Goal: Task Accomplishment & Management: Manage account settings

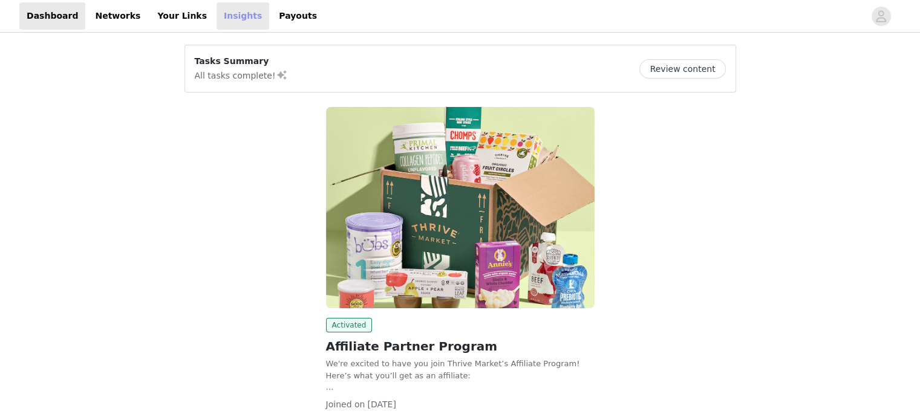
click at [218, 12] on link "Insights" at bounding box center [242, 15] width 53 height 27
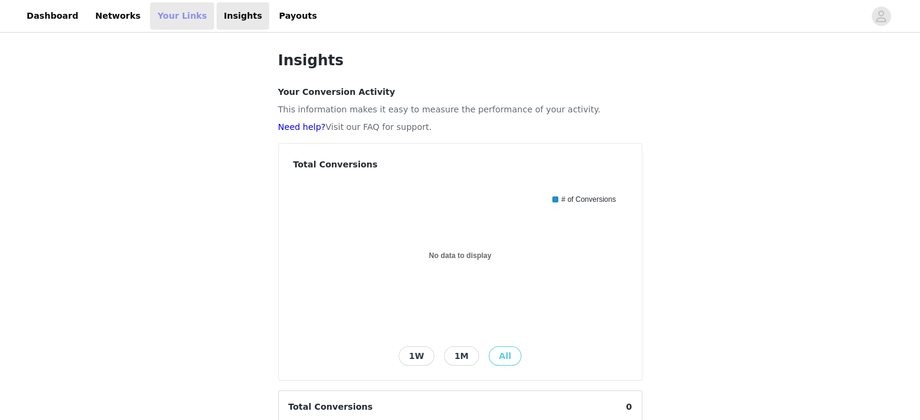
click at [155, 16] on link "Your Links" at bounding box center [182, 15] width 64 height 27
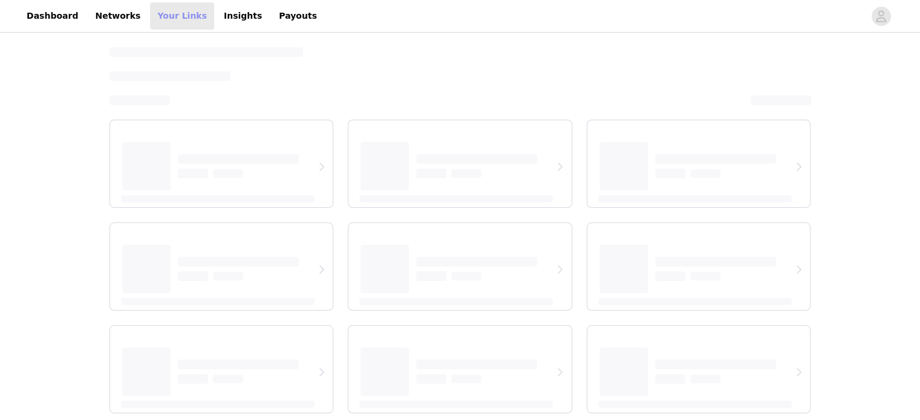
select select "12"
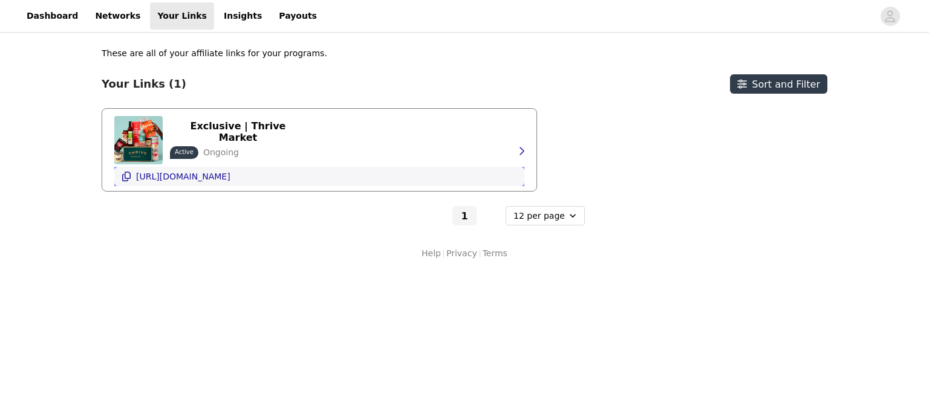
click at [230, 175] on p "[URL][DOMAIN_NAME]" at bounding box center [183, 177] width 94 height 10
click at [270, 127] on p "Exclusive | Thrive Market" at bounding box center [238, 131] width 122 height 23
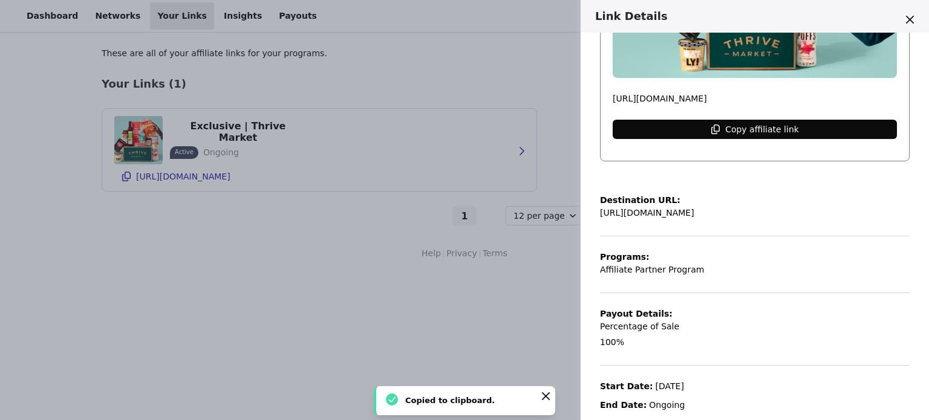
scroll to position [208, 0]
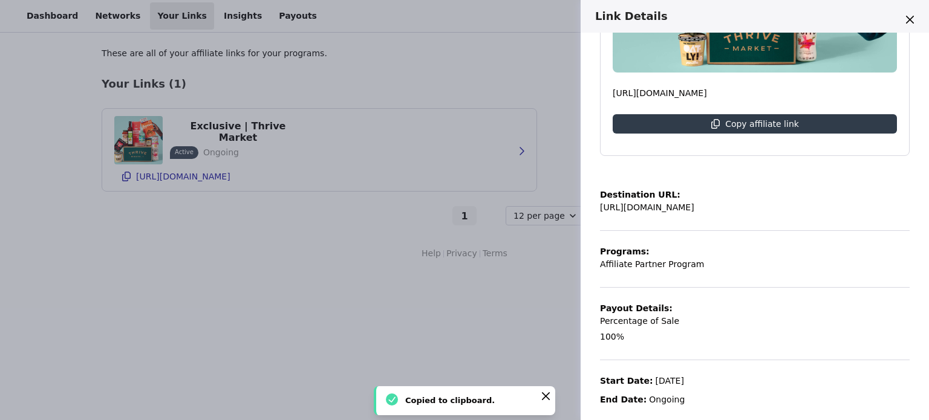
click at [694, 203] on p "[URL][DOMAIN_NAME]" at bounding box center [647, 207] width 94 height 13
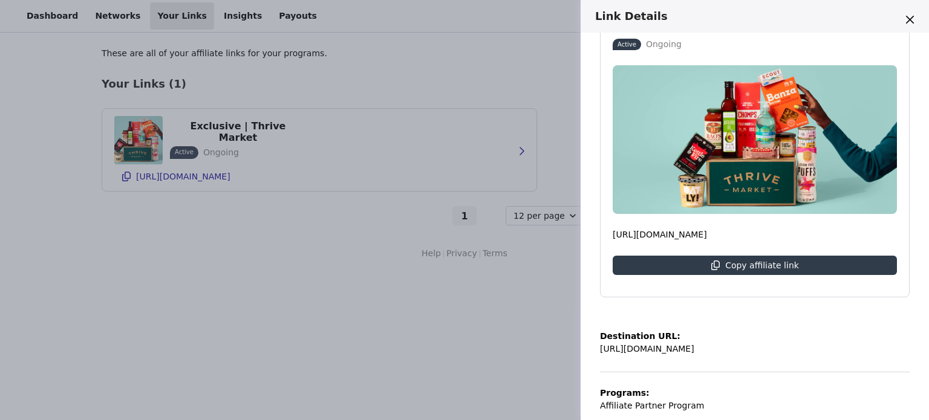
scroll to position [68, 0]
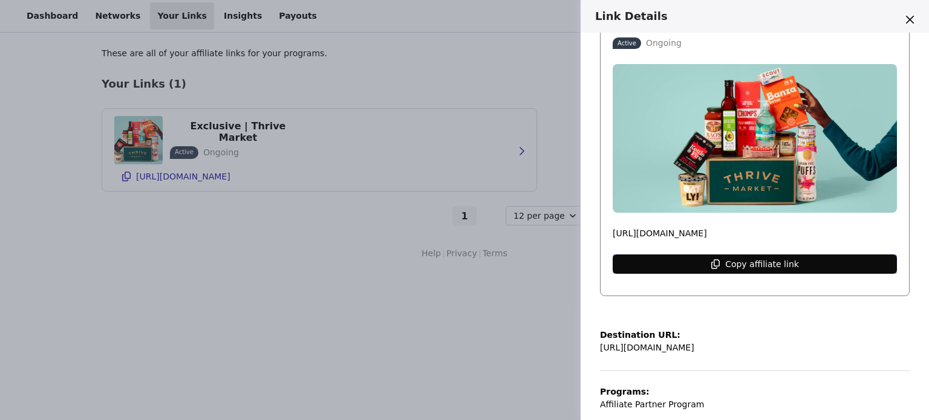
click at [767, 259] on p "Copy affiliate link" at bounding box center [762, 264] width 74 height 10
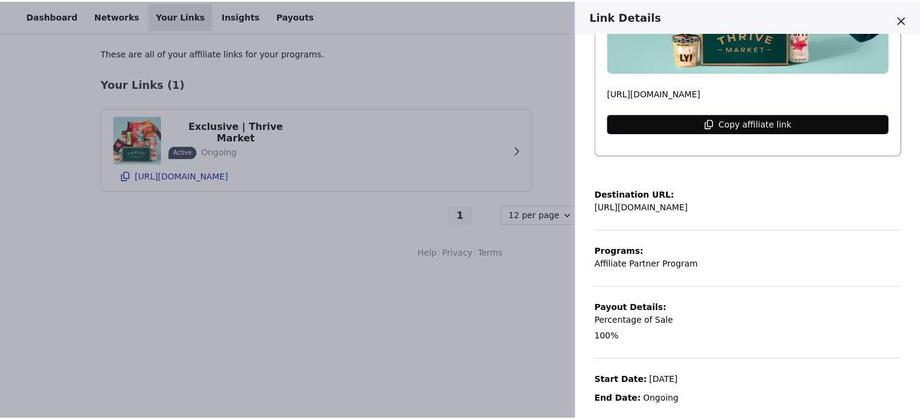
scroll to position [0, 0]
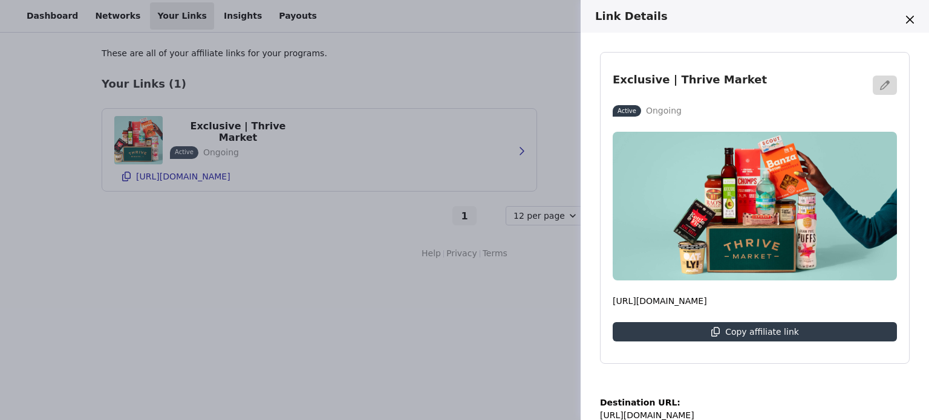
click at [216, 16] on div "Link Details Exclusive | Thrive Market Active Ongoing [URL][DOMAIN_NAME] Copy a…" at bounding box center [464, 210] width 929 height 420
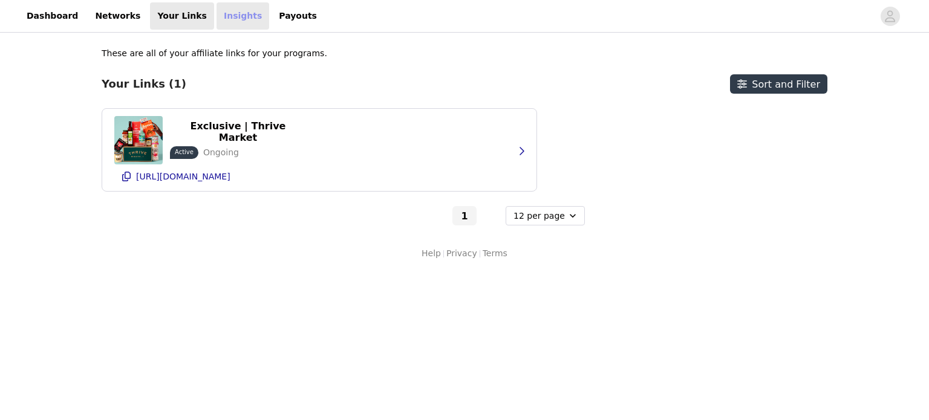
click at [216, 16] on link "Insights" at bounding box center [242, 15] width 53 height 27
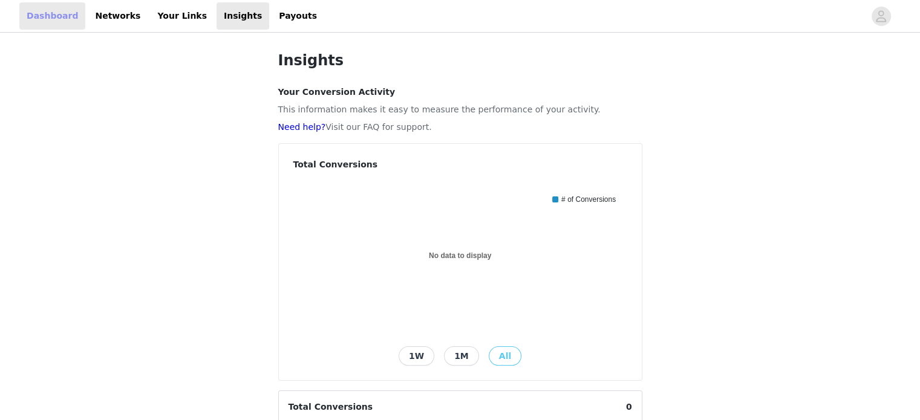
click at [45, 19] on link "Dashboard" at bounding box center [52, 15] width 66 height 27
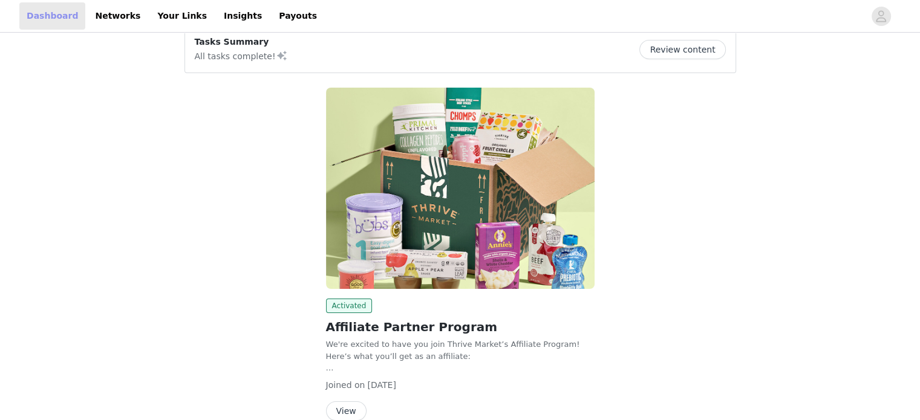
scroll to position [80, 0]
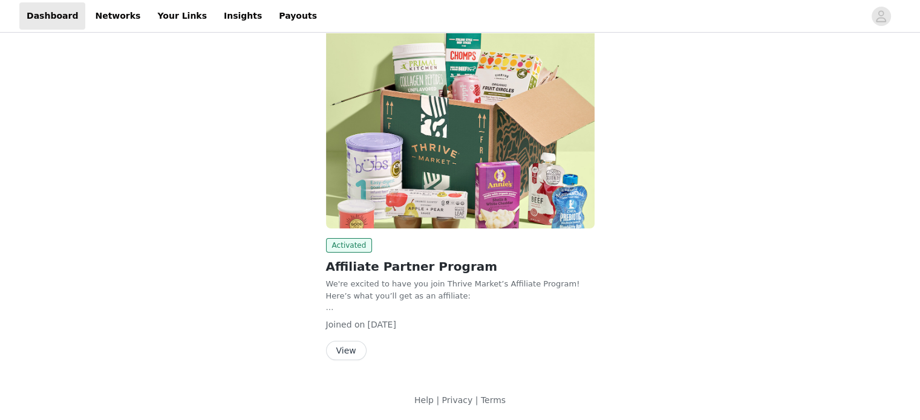
click at [338, 349] on button "View" at bounding box center [346, 350] width 41 height 19
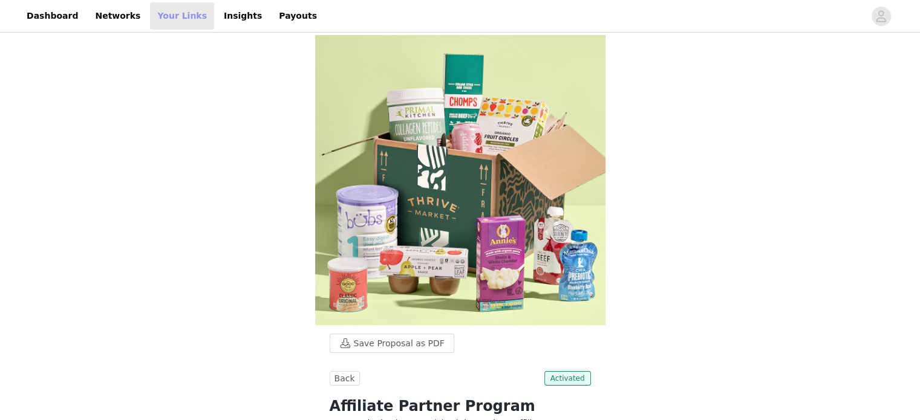
click at [164, 16] on link "Your Links" at bounding box center [182, 15] width 64 height 27
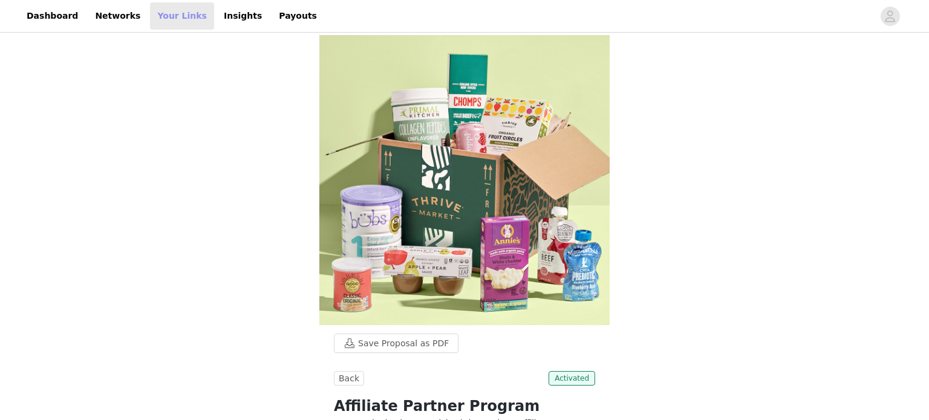
select select "12"
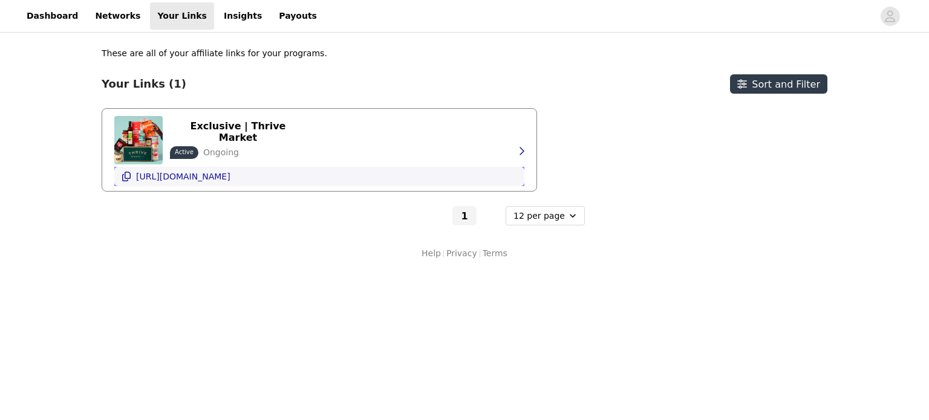
click at [230, 176] on p "[URL][DOMAIN_NAME]" at bounding box center [183, 177] width 94 height 10
